Goal: Transaction & Acquisition: Purchase product/service

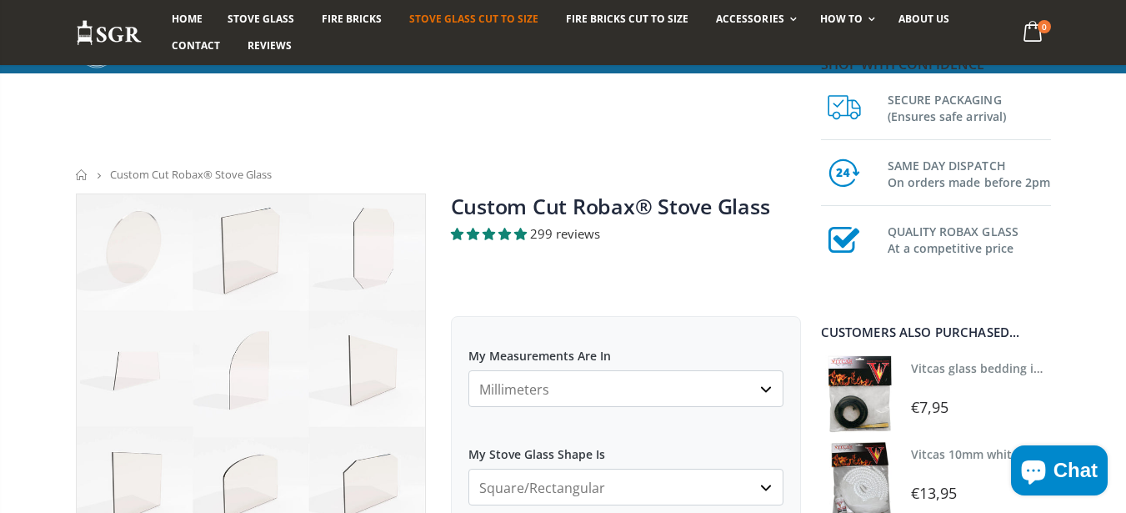
scroll to position [708, 0]
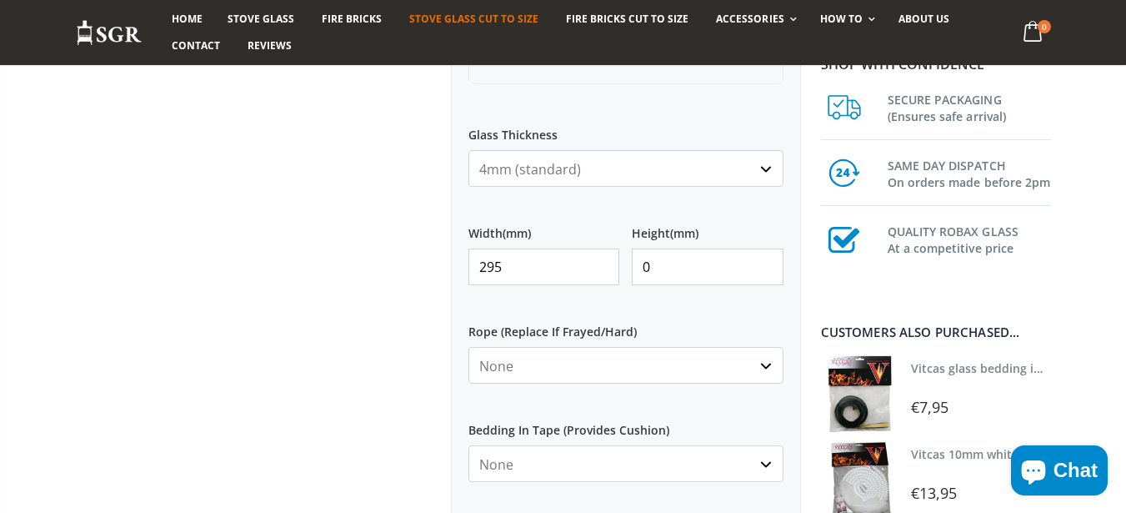
type input "295"
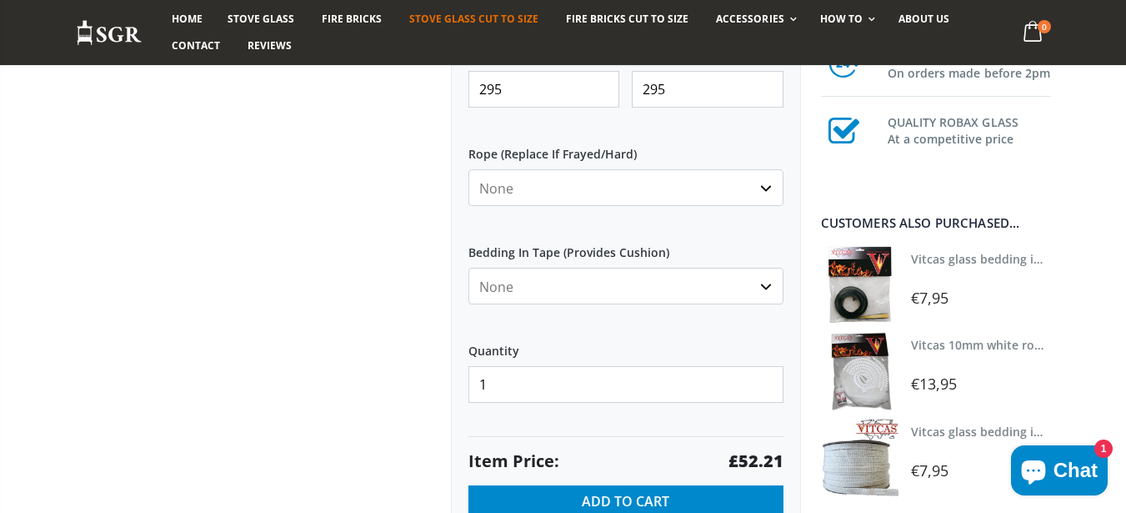
scroll to position [1008, 0]
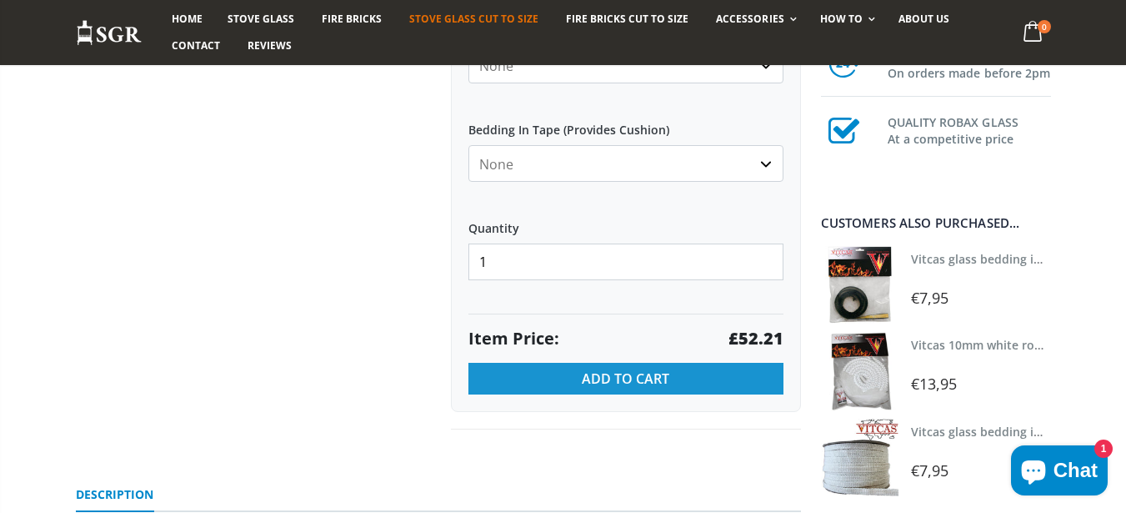
type input "295"
click at [593, 365] on button "Add to Cart" at bounding box center [626, 379] width 315 height 32
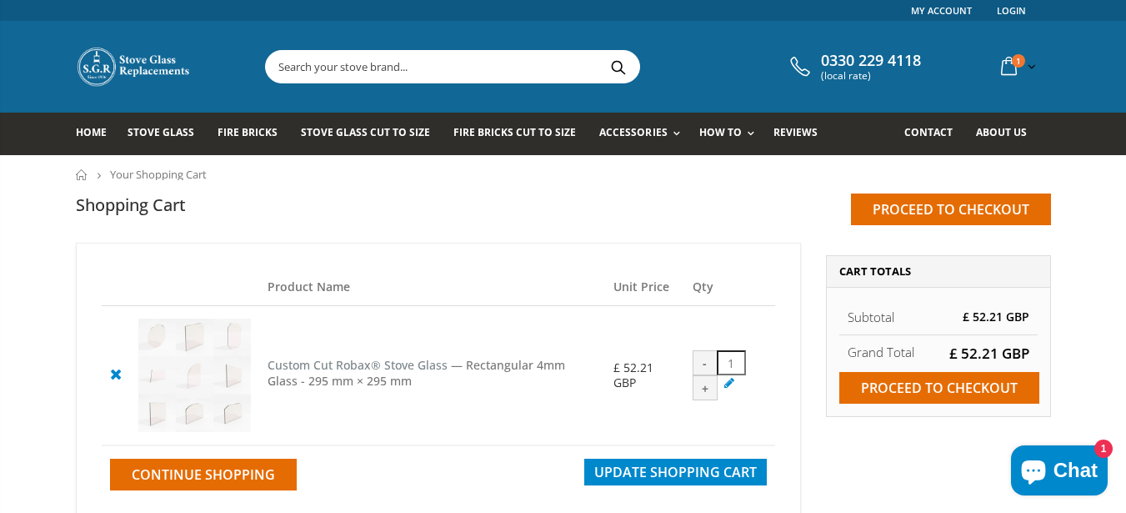
click at [117, 369] on icon at bounding box center [115, 374] width 21 height 20
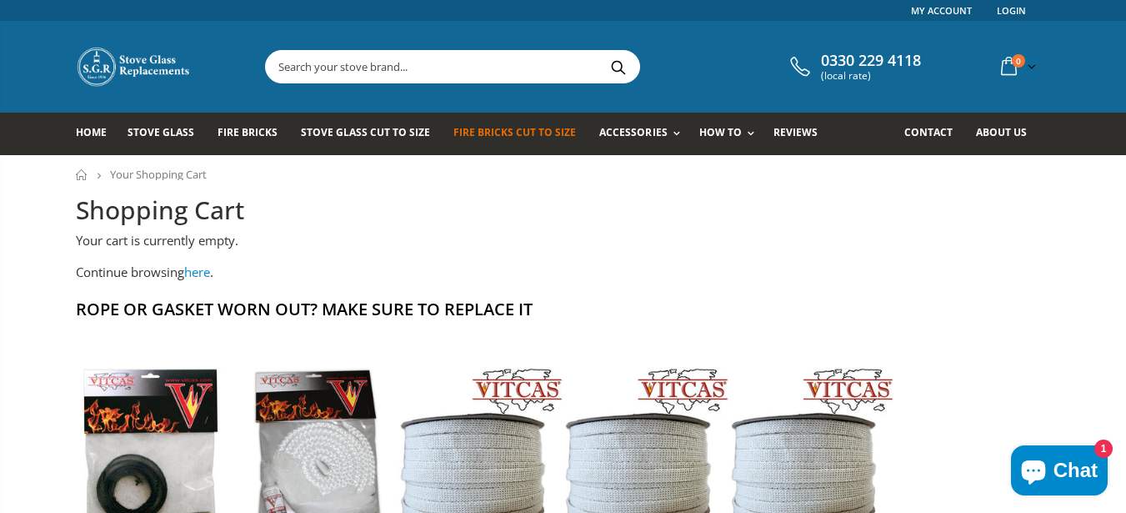
click at [454, 140] on link "Fire Bricks Cut To Size" at bounding box center [521, 134] width 135 height 43
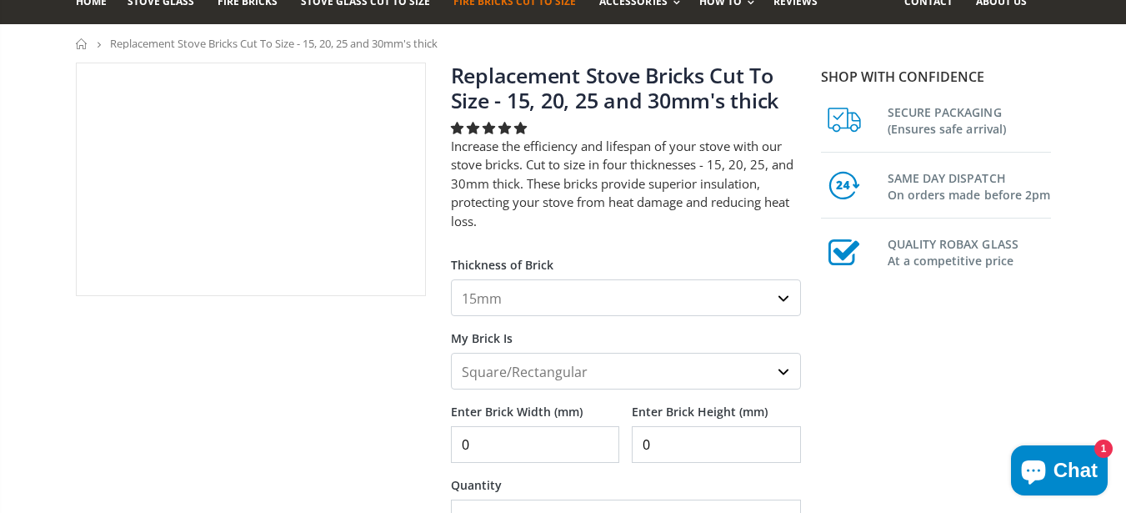
scroll to position [300, 0]
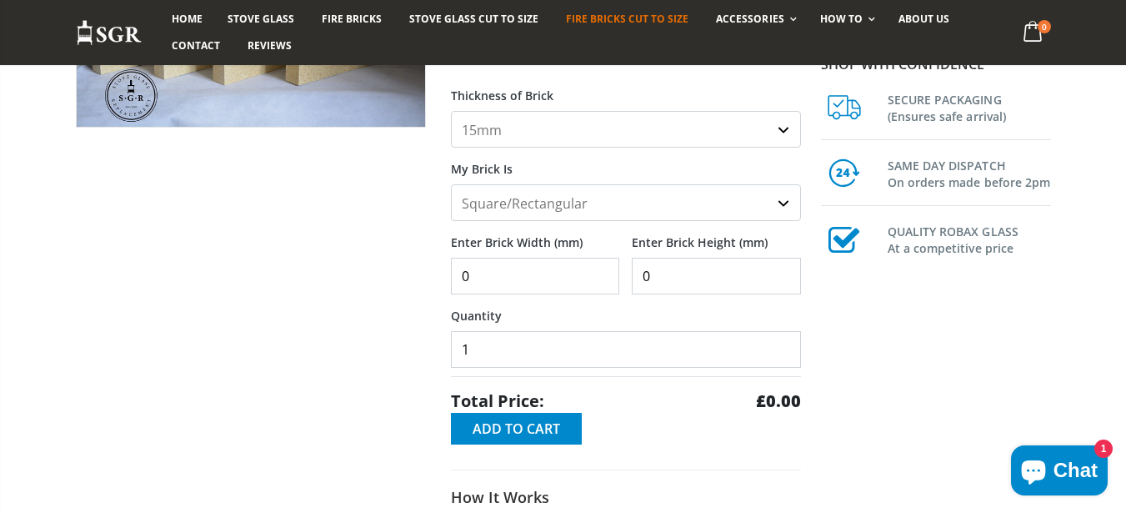
click at [534, 281] on input "0" at bounding box center [535, 276] width 169 height 37
type input "321"
type input "253"
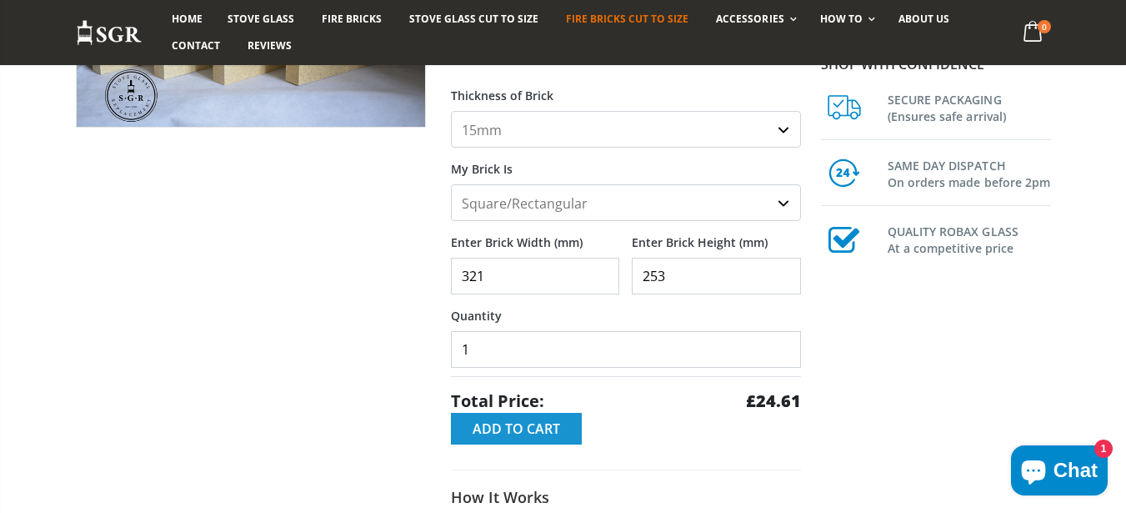
click at [531, 424] on span "Add to Cart" at bounding box center [517, 428] width 88 height 18
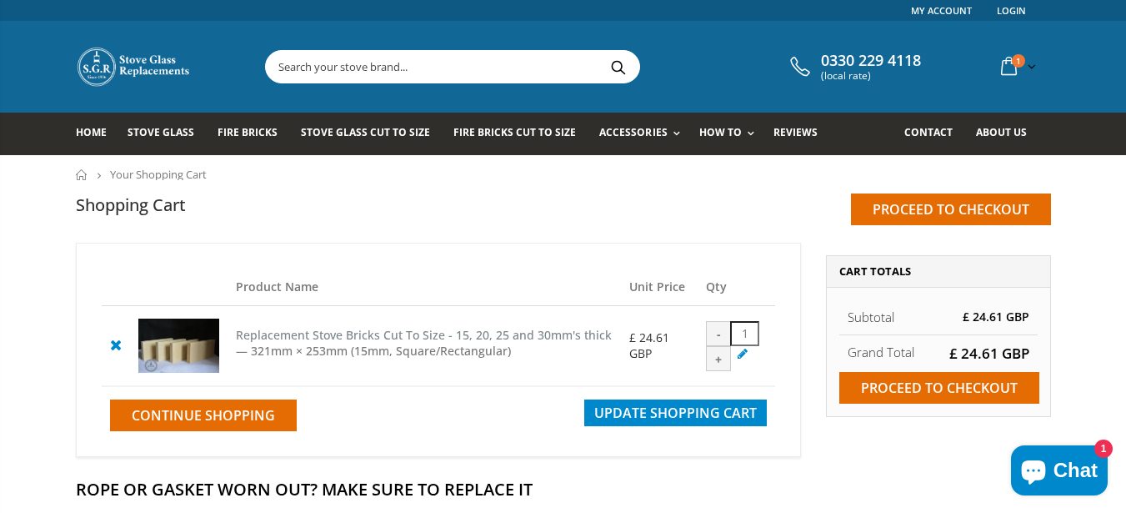
click at [115, 345] on icon at bounding box center [115, 344] width 21 height 20
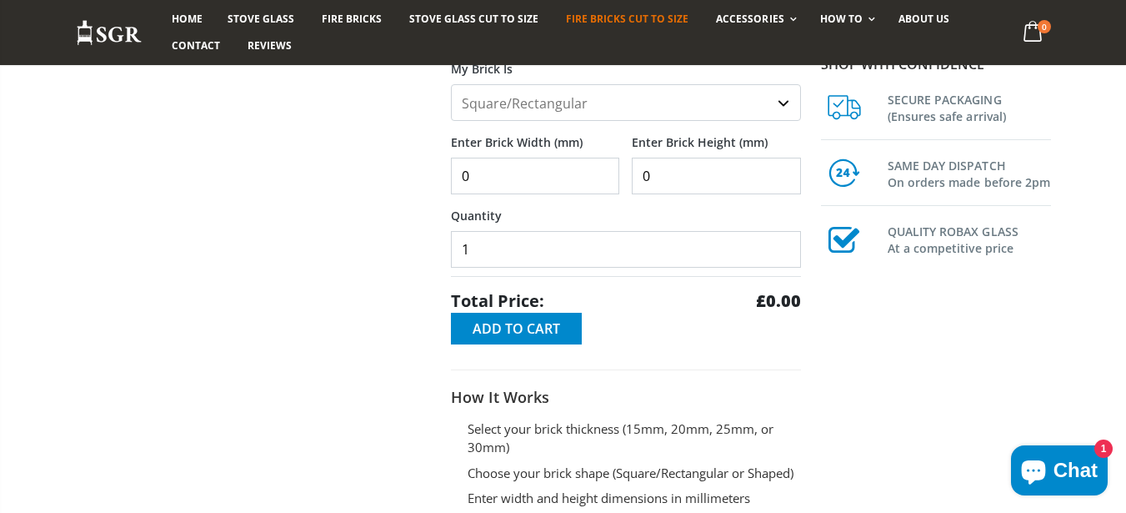
scroll to position [400, 0]
click at [530, 180] on input "0" at bounding box center [535, 176] width 169 height 37
type input "123"
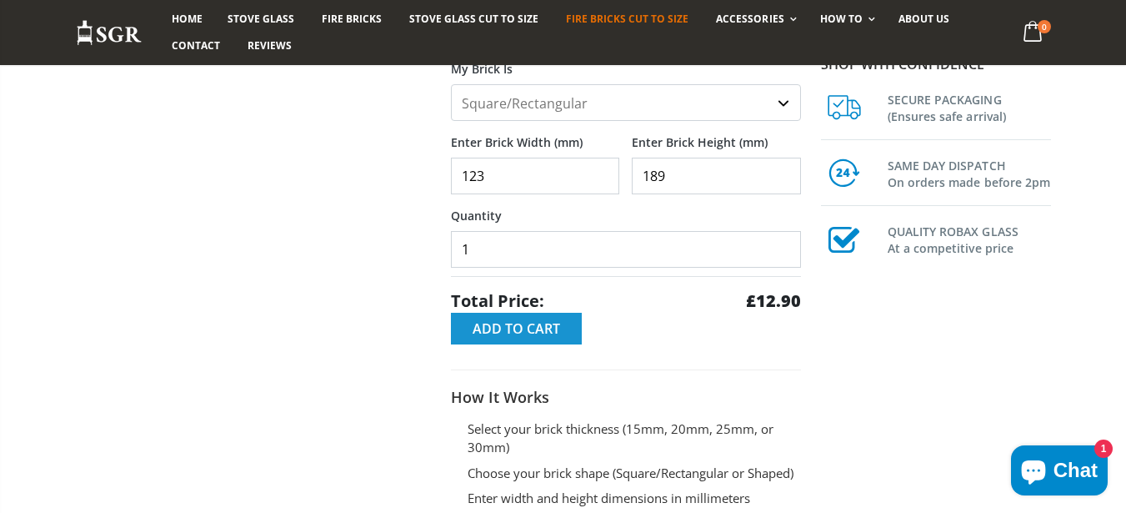
type input "189"
click at [566, 328] on button "Add to Cart" at bounding box center [516, 329] width 131 height 32
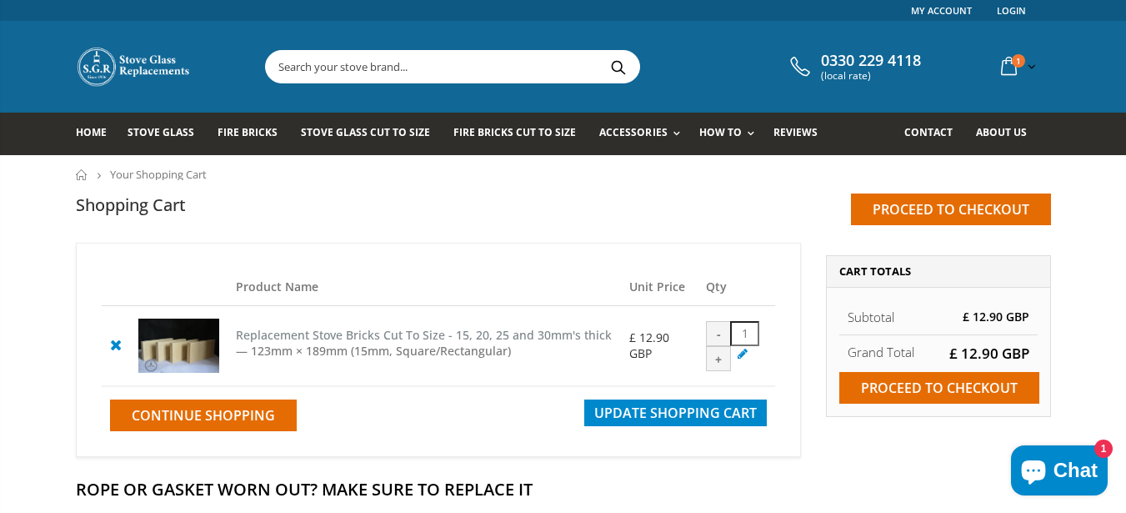
click at [109, 347] on icon at bounding box center [115, 344] width 21 height 20
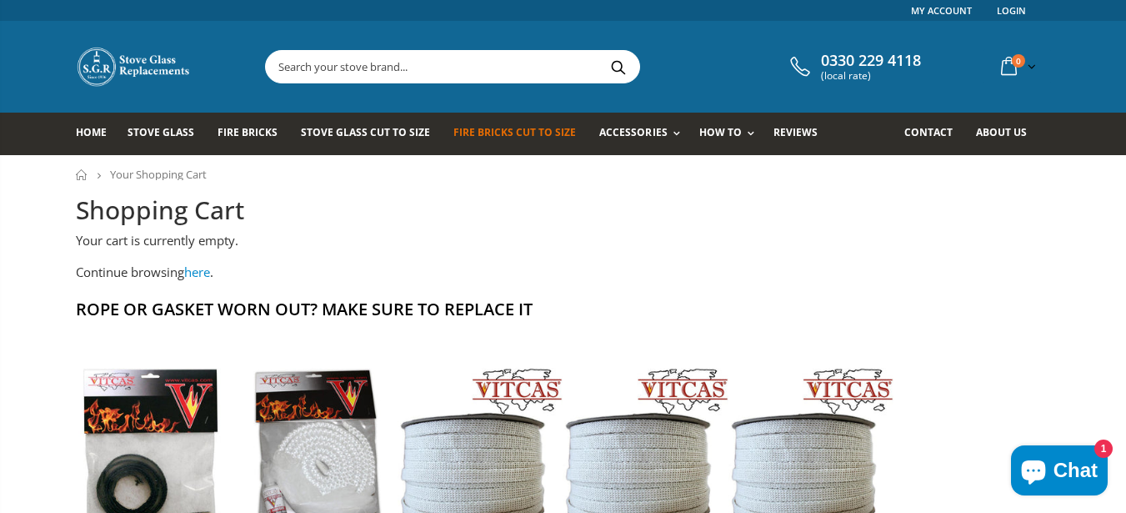
click at [534, 126] on span "Fire Bricks Cut To Size" at bounding box center [515, 132] width 123 height 14
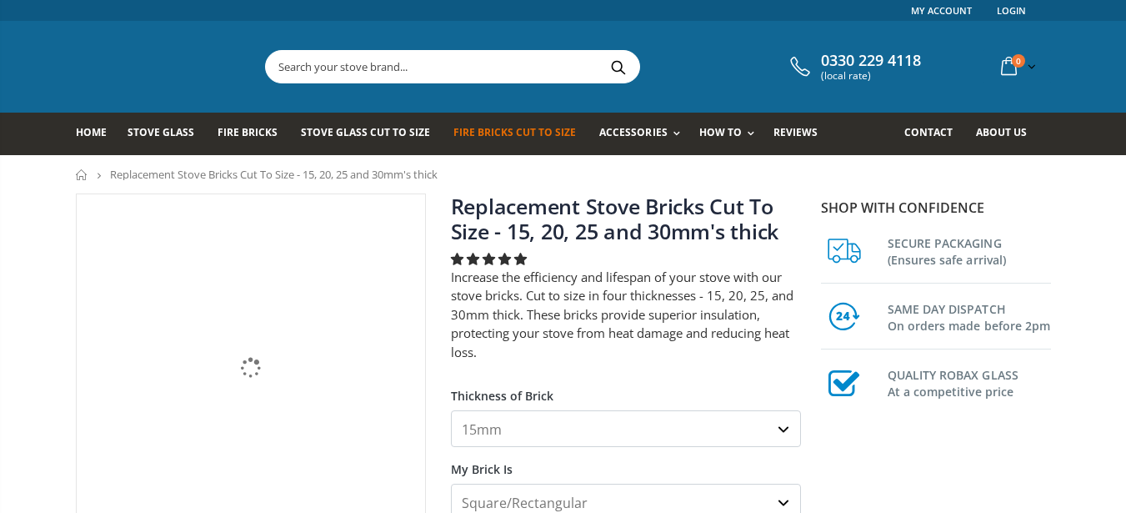
scroll to position [300, 0]
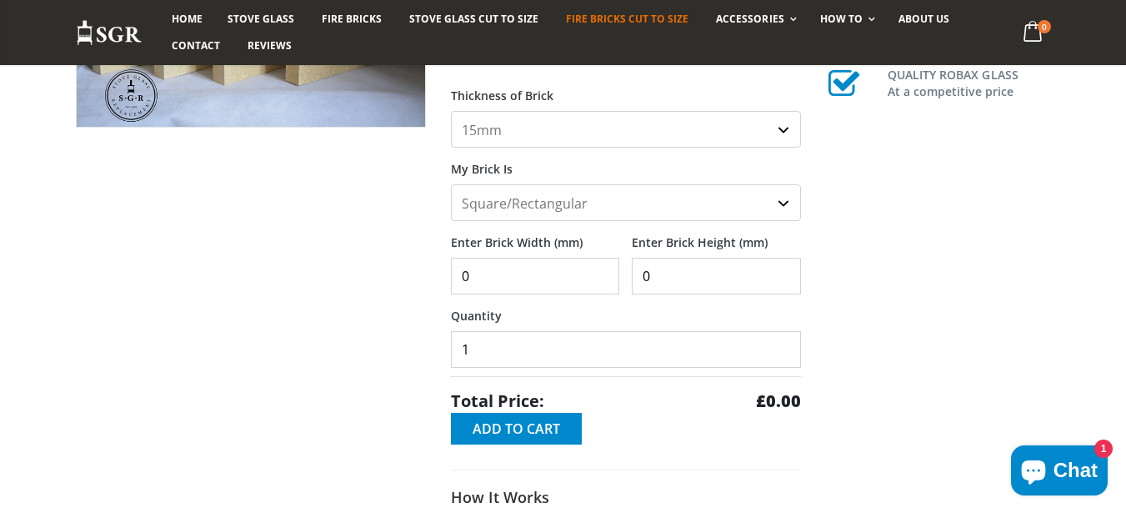
click at [575, 281] on input "0" at bounding box center [535, 276] width 169 height 37
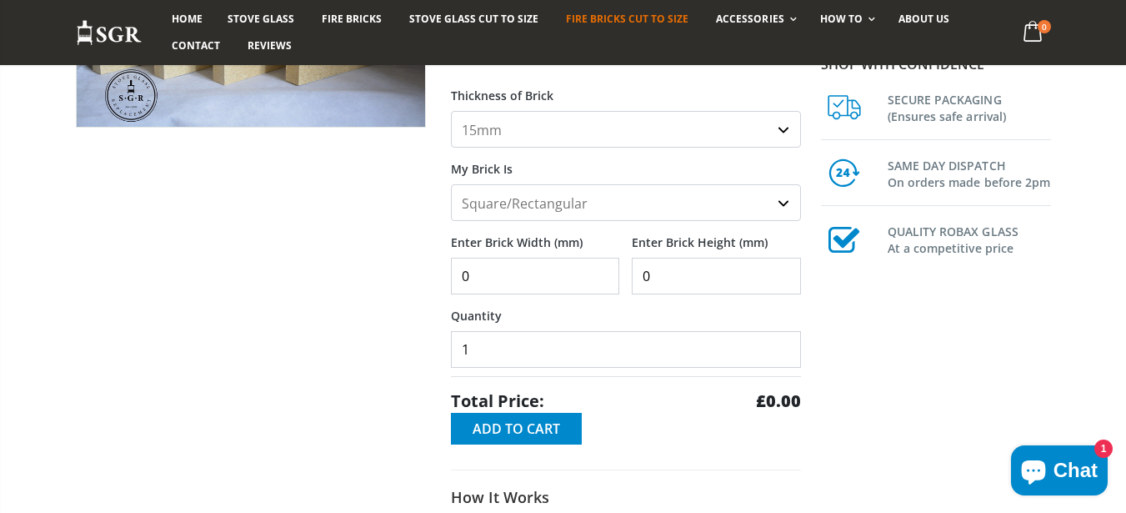
click at [575, 281] on input "0" at bounding box center [535, 276] width 169 height 37
type input "485"
type input "385"
click at [562, 444] on button "Add to Cart" at bounding box center [516, 429] width 131 height 32
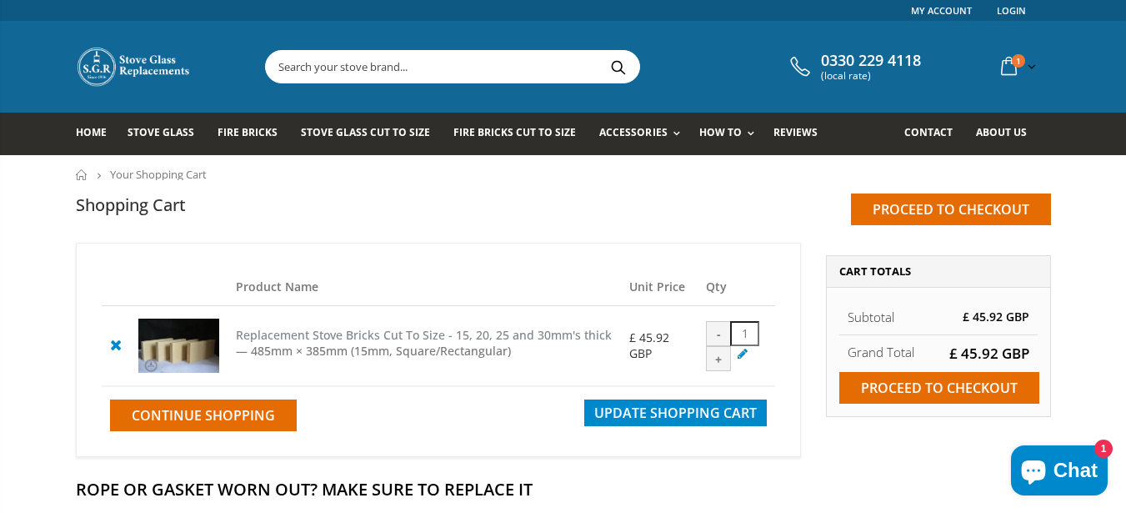
drag, startPoint x: 229, startPoint y: 328, endPoint x: 610, endPoint y: 338, distance: 381.1
click at [610, 338] on td "Replacement Stove Bricks Cut To Size - 15, 20, 25 and 30mm's thick — 485mm × 38…" at bounding box center [425, 346] width 394 height 80
copy cpc "Replacement Stove Bricks Cut To Size - 15, 20, 25 and 30mm's thick"
drag, startPoint x: 528, startPoint y: 357, endPoint x: 503, endPoint y: 362, distance: 25.5
click at [503, 362] on td "Replacement Stove Bricks Cut To Size - 15, 20, 25 and 30mm's thick — 485mm × 38…" at bounding box center [425, 346] width 394 height 80
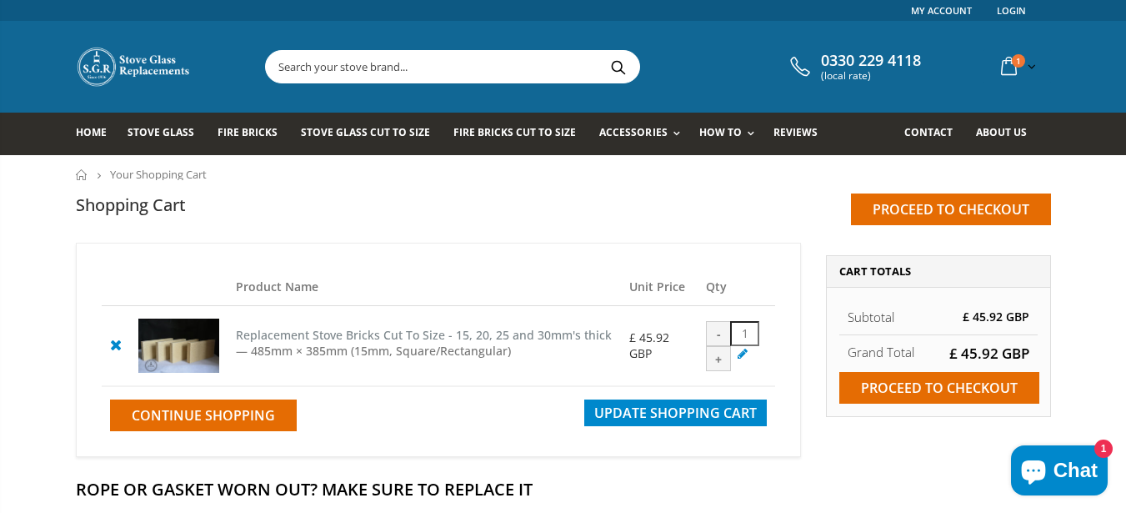
click at [634, 184] on nav "Home Your Shopping Cart" at bounding box center [563, 174] width 1126 height 38
